Goal: Transaction & Acquisition: Purchase product/service

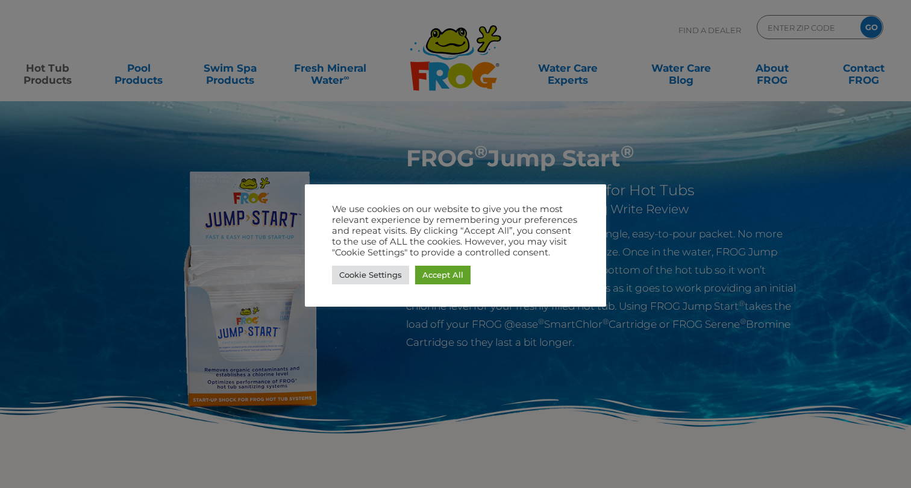
click at [0, 0] on img at bounding box center [0, 0] width 0 height 0
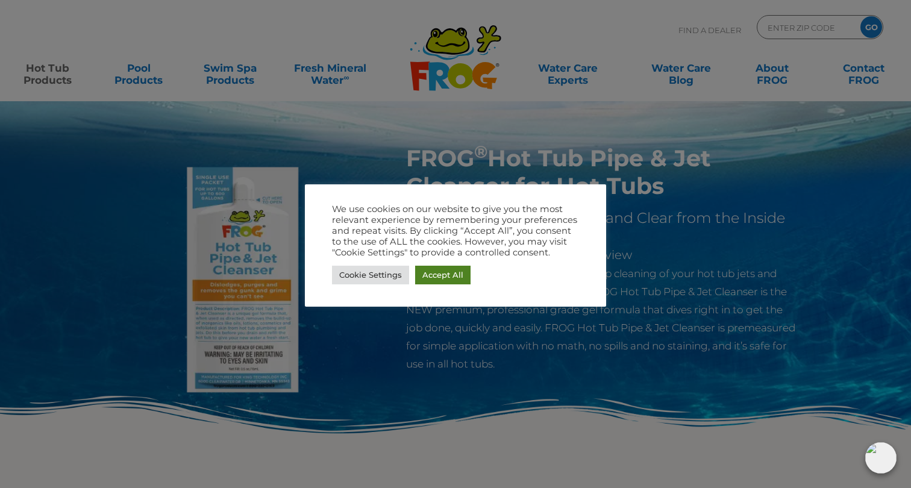
click at [445, 278] on link "Accept All" at bounding box center [442, 275] width 55 height 19
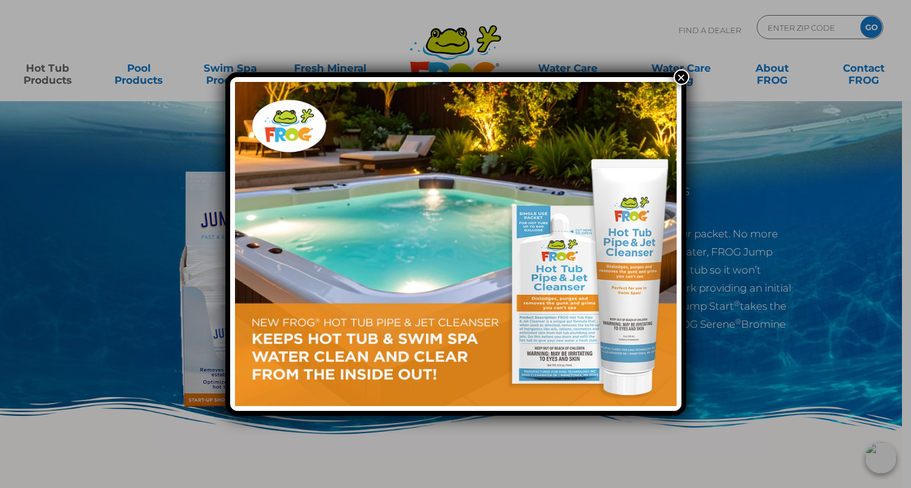
click at [118, 241] on div "×" at bounding box center [455, 244] width 911 height 488
click at [679, 77] on button "×" at bounding box center [682, 77] width 16 height 16
